Goal: Use online tool/utility: Utilize a website feature to perform a specific function

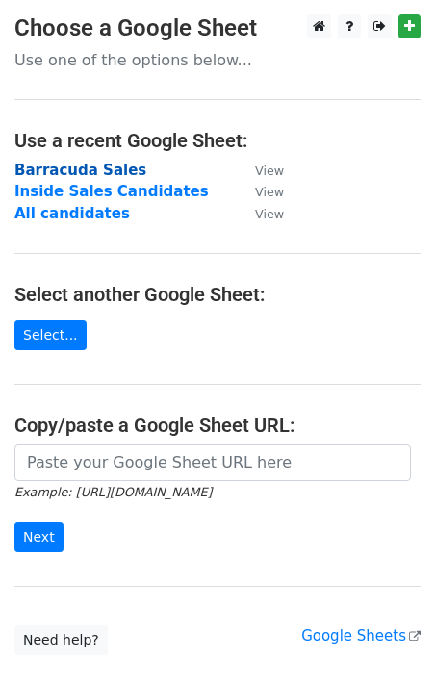
click at [88, 167] on strong "Barracuda Sales" at bounding box center [80, 170] width 132 height 17
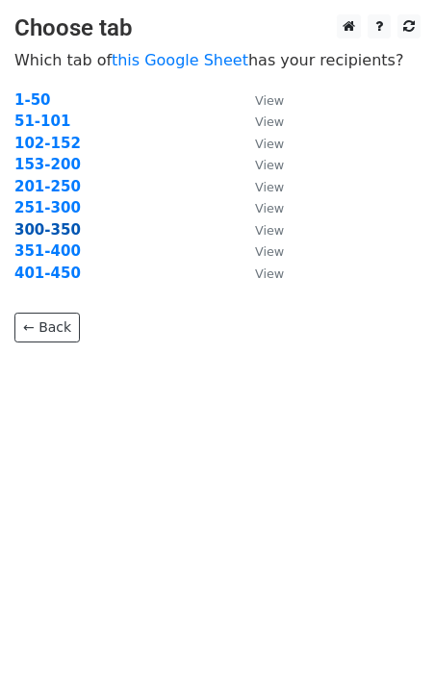
click at [57, 228] on strong "300-350" at bounding box center [47, 229] width 66 height 17
